Goal: Check status: Check status

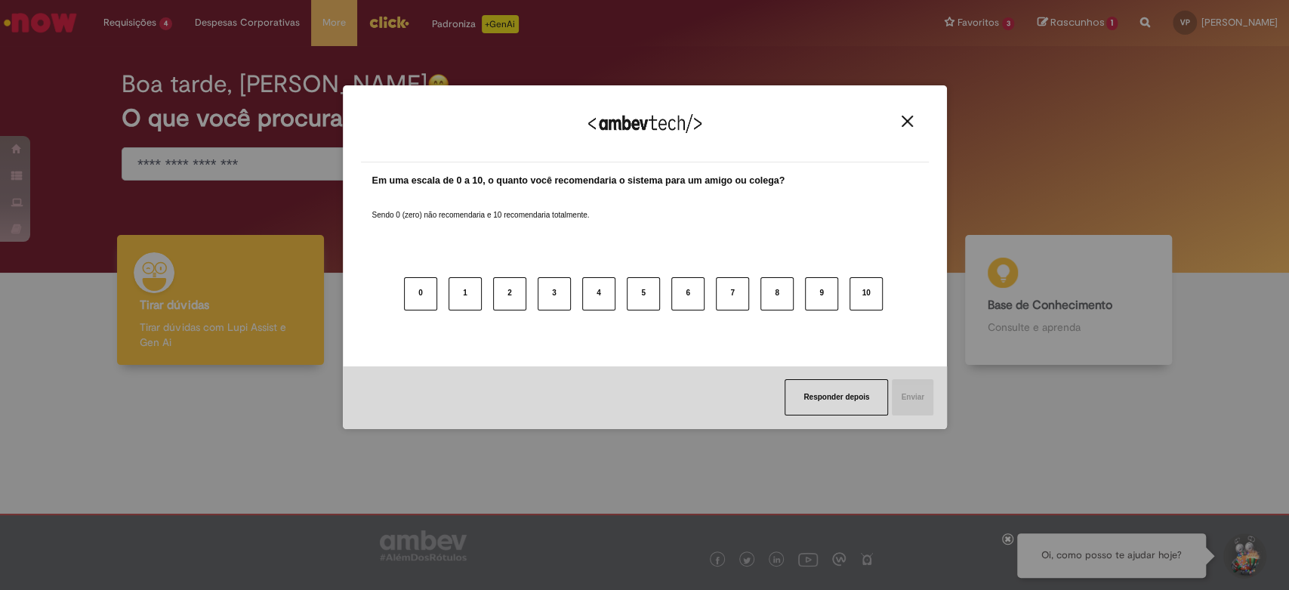
click at [907, 122] on img "Close" at bounding box center [907, 121] width 11 height 11
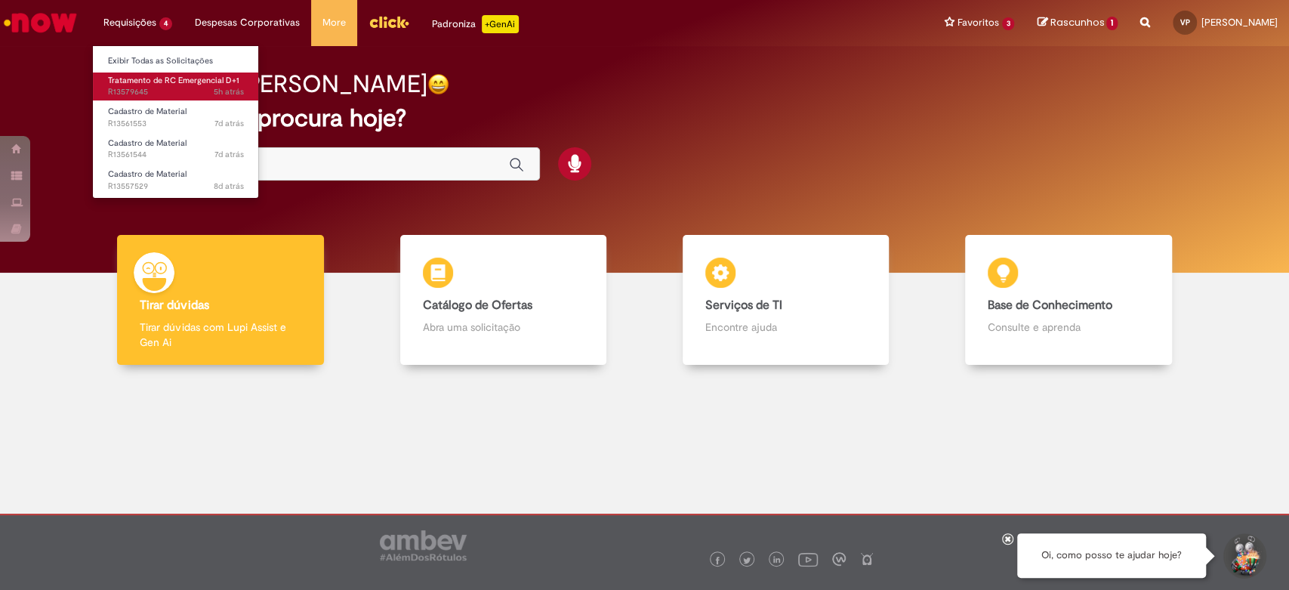
click at [160, 82] on span "Tratamento de RC Emergencial D+1" at bounding box center [173, 80] width 131 height 11
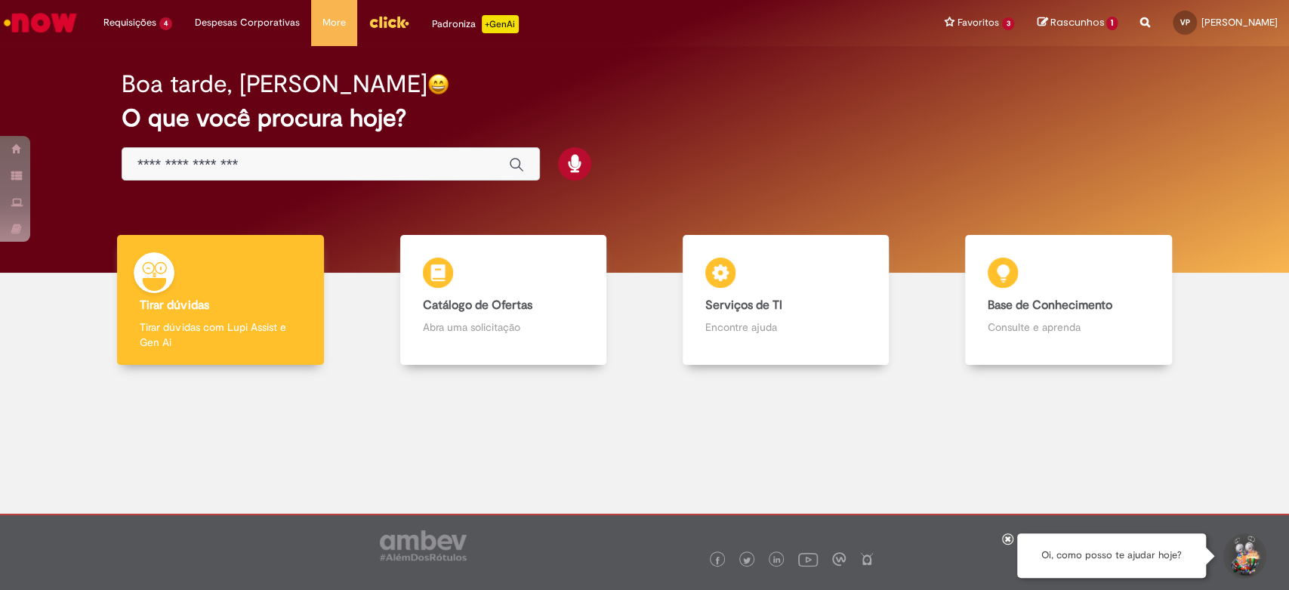
click at [1008, 539] on icon at bounding box center [1008, 539] width 6 height 8
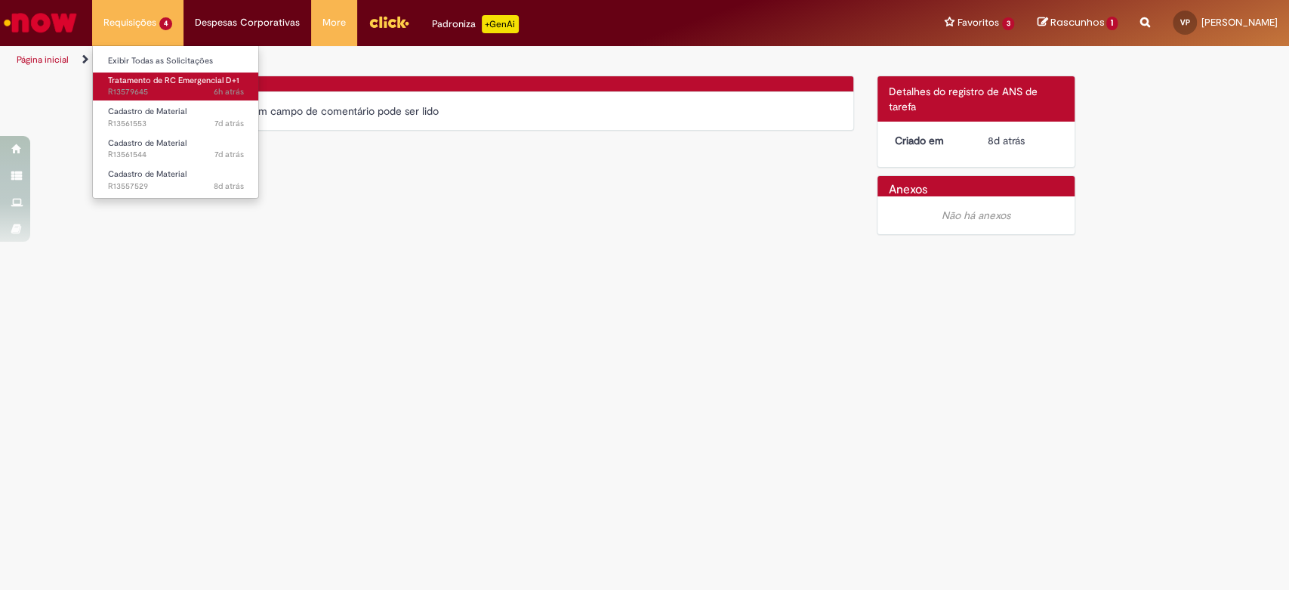
click at [187, 79] on span "Tratamento de RC Emergencial D+1" at bounding box center [173, 80] width 131 height 11
